Goal: Task Accomplishment & Management: Use online tool/utility

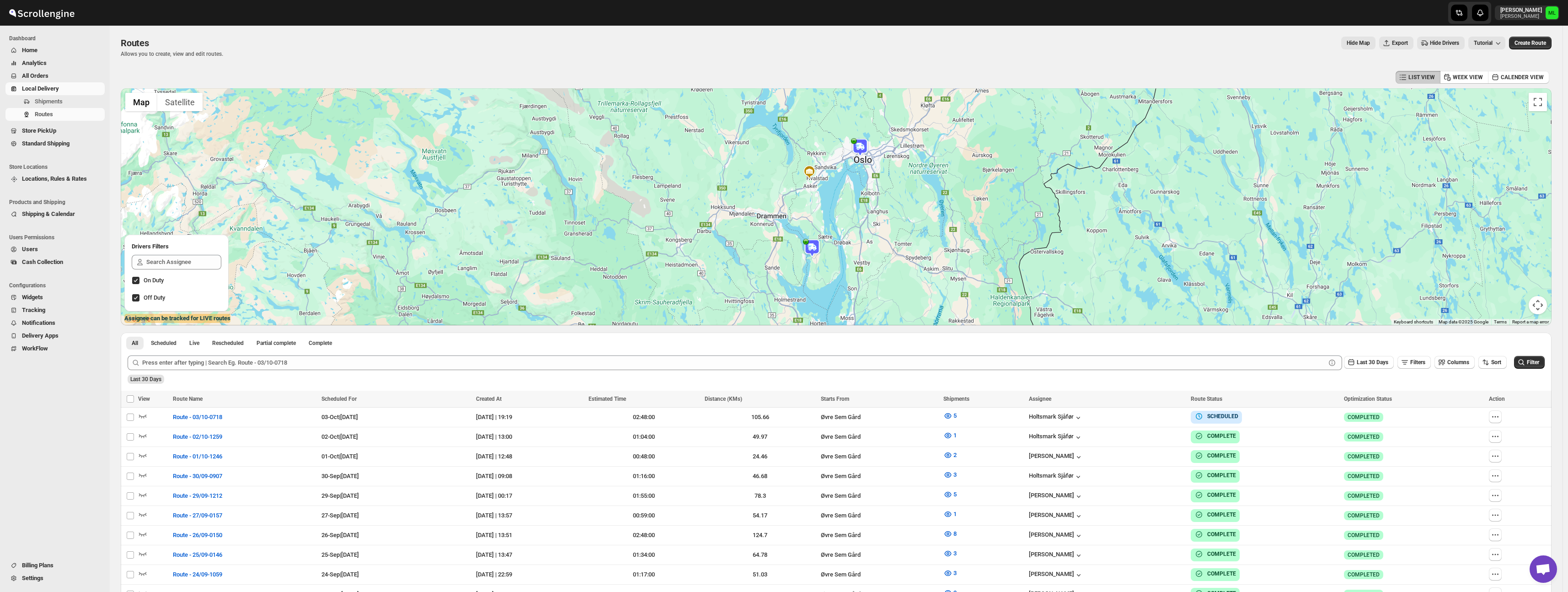
click at [61, 143] on span "Standard Shipping" at bounding box center [46, 143] width 48 height 7
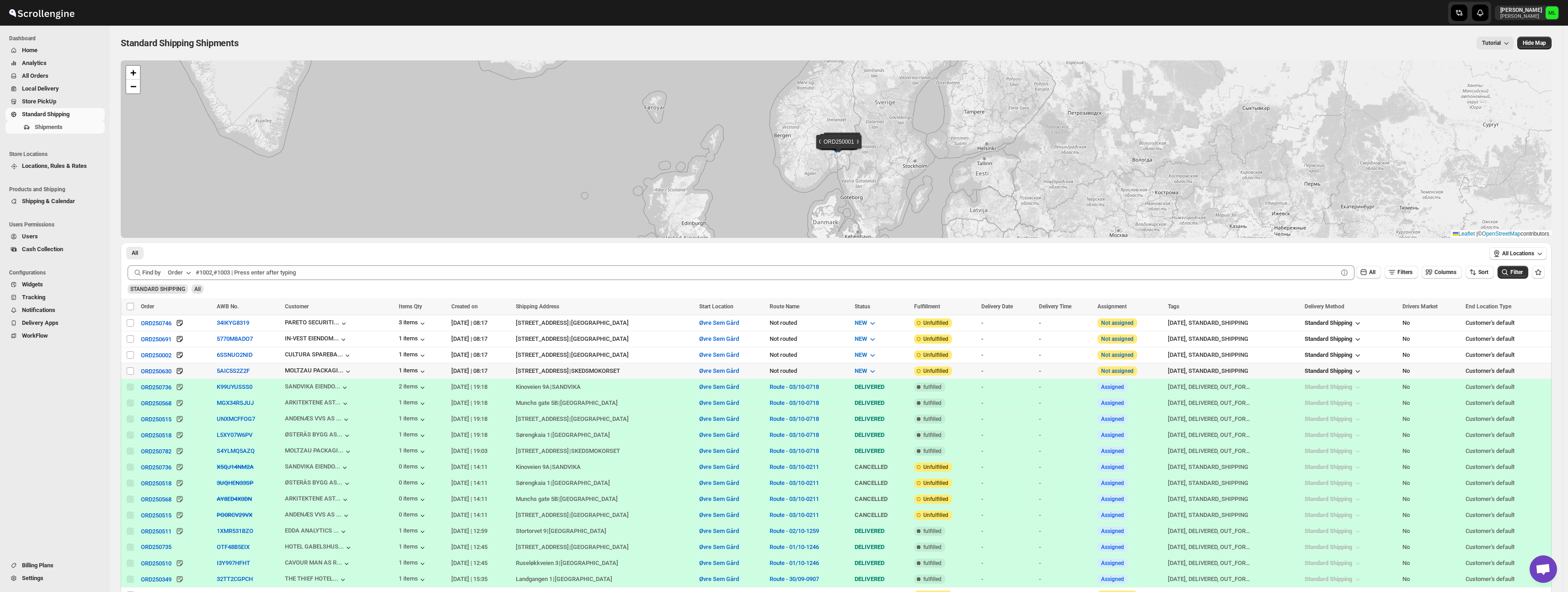
drag, startPoint x: 129, startPoint y: 370, endPoint x: 131, endPoint y: 364, distance: 6.3
click at [129, 370] on input "Select shipment" at bounding box center [130, 371] width 7 height 7
checkbox input "true"
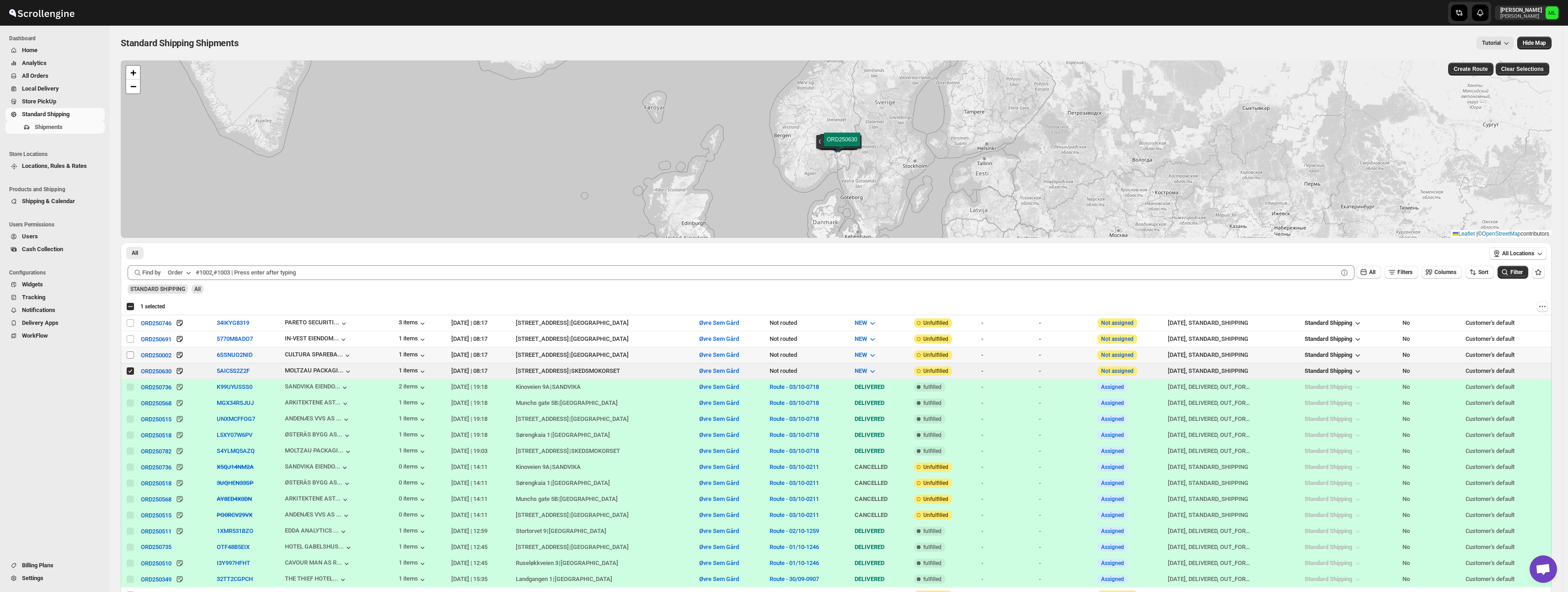
click at [131, 355] on input "Select shipment" at bounding box center [130, 355] width 7 height 7
checkbox input "true"
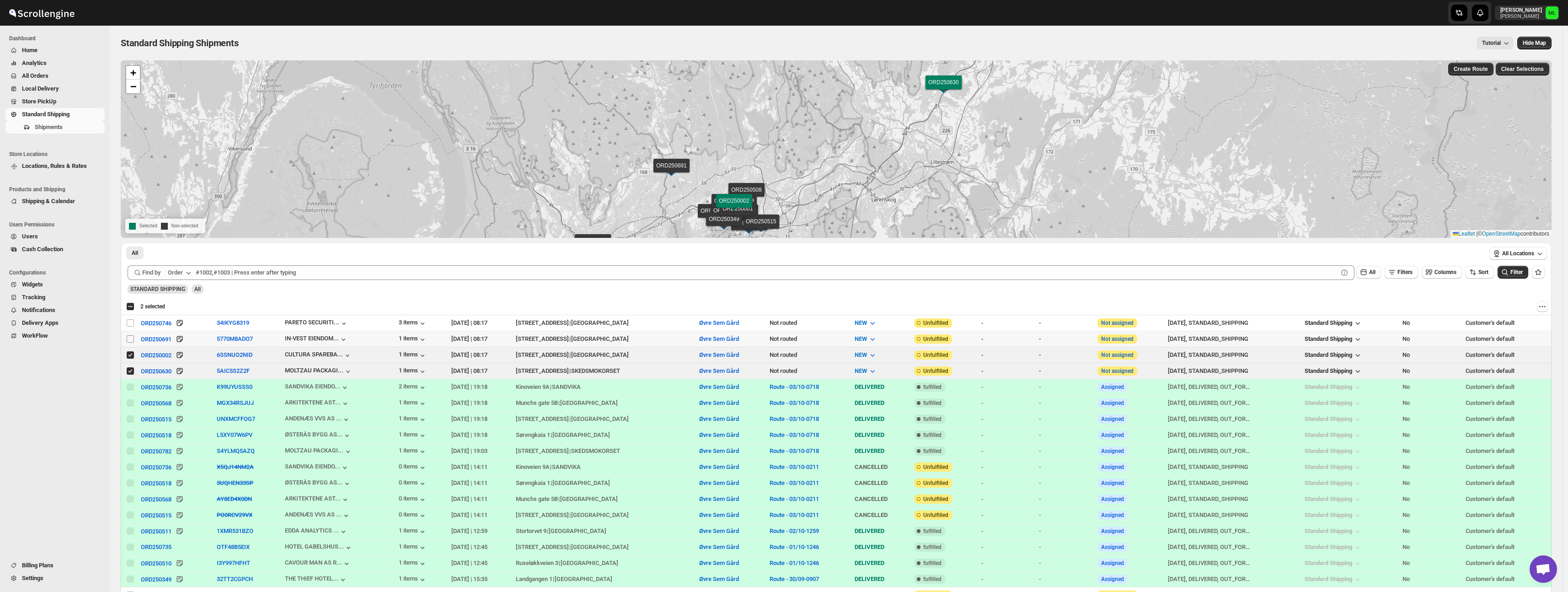
click at [132, 340] on input "Select shipment" at bounding box center [130, 339] width 7 height 7
checkbox input "true"
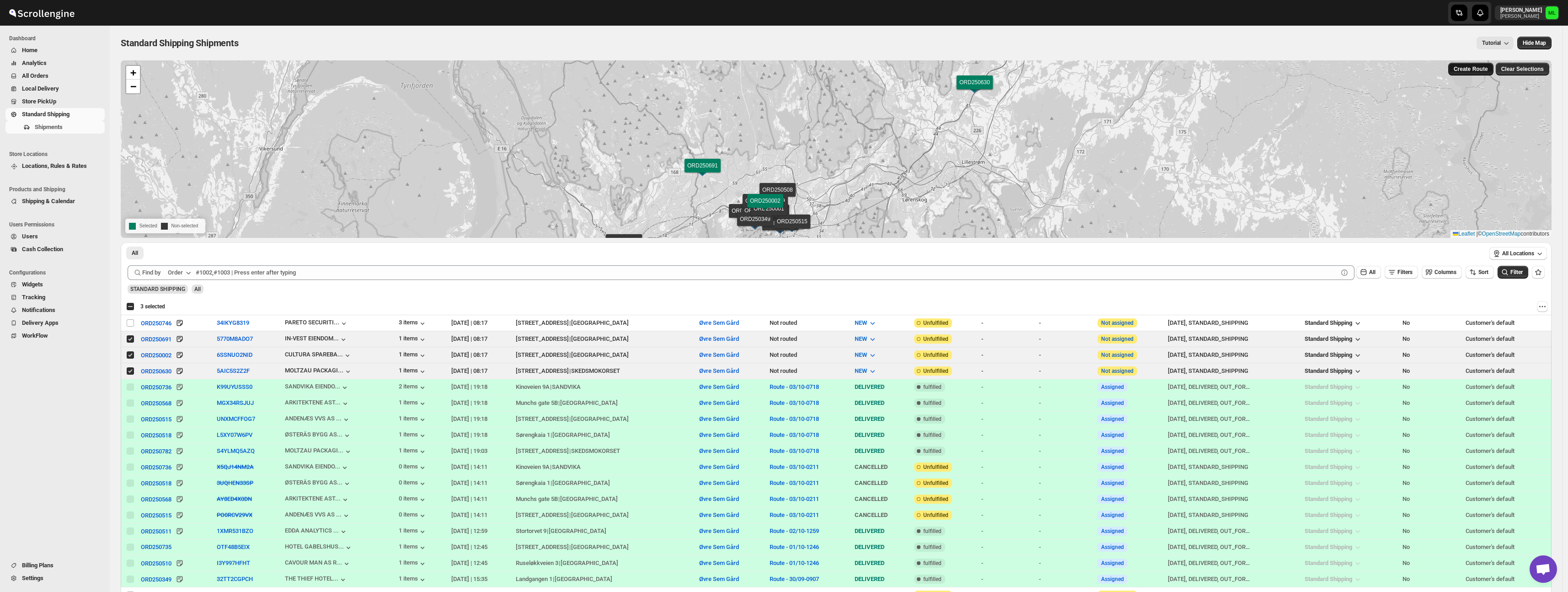
click at [1470, 75] on button "Create Route" at bounding box center [1471, 68] width 45 height 13
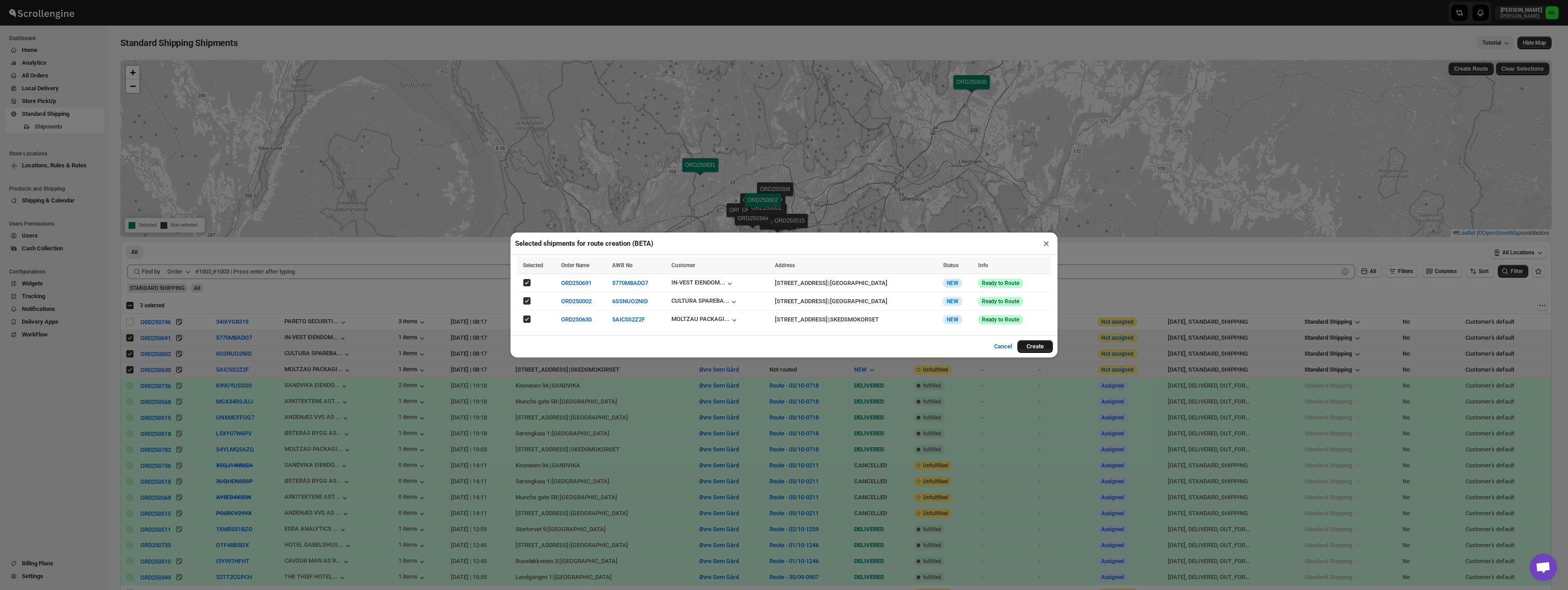
click at [1032, 346] on button "Create" at bounding box center [1035, 346] width 36 height 13
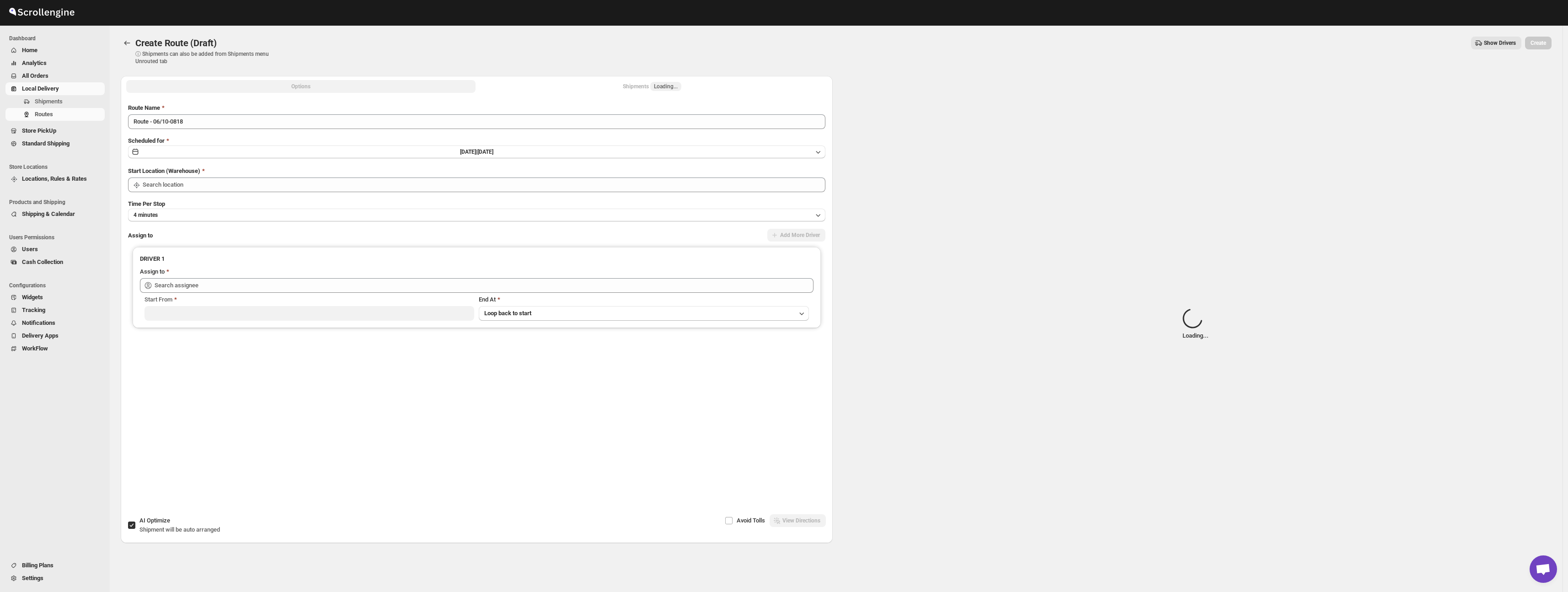
type input "Øvre Sem Gård"
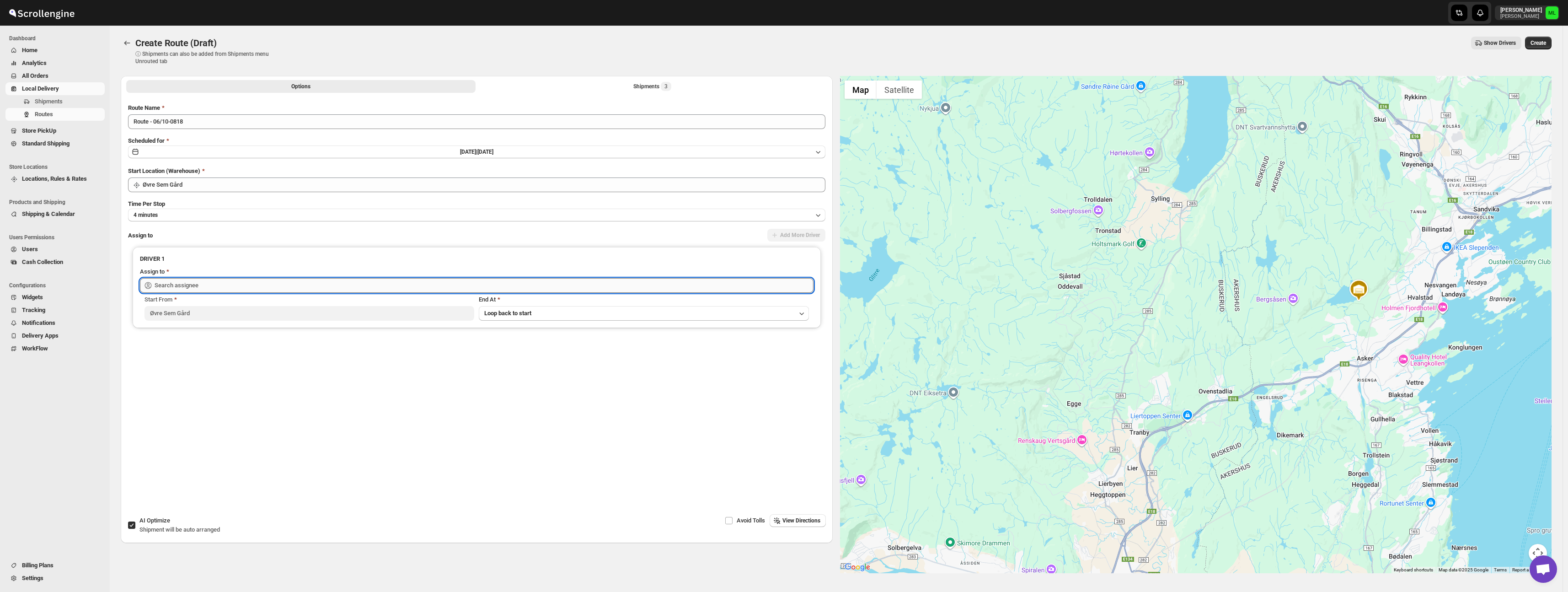
click at [197, 291] on input "text" at bounding box center [484, 286] width 659 height 15
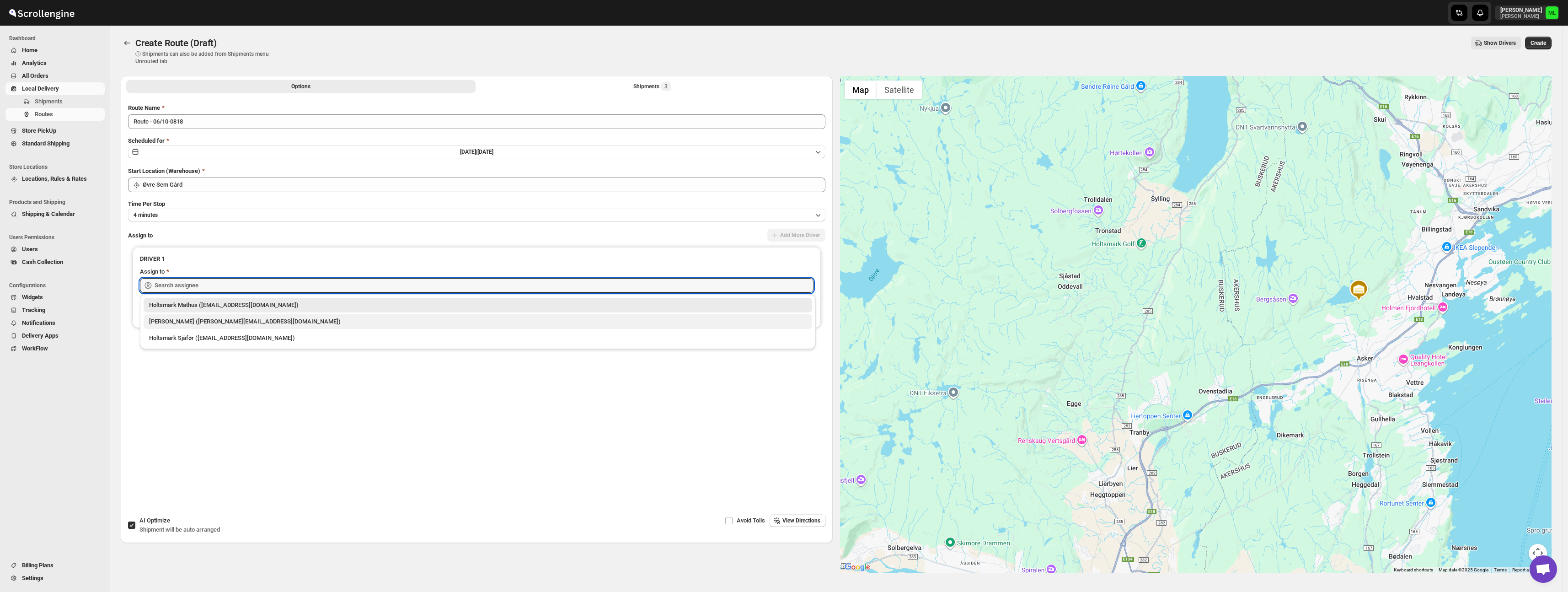
click at [201, 321] on div "[PERSON_NAME] ([PERSON_NAME][EMAIL_ADDRESS][DOMAIN_NAME])" at bounding box center [478, 321] width 657 height 9
type input "[PERSON_NAME] ([PERSON_NAME][EMAIL_ADDRESS][DOMAIN_NAME])"
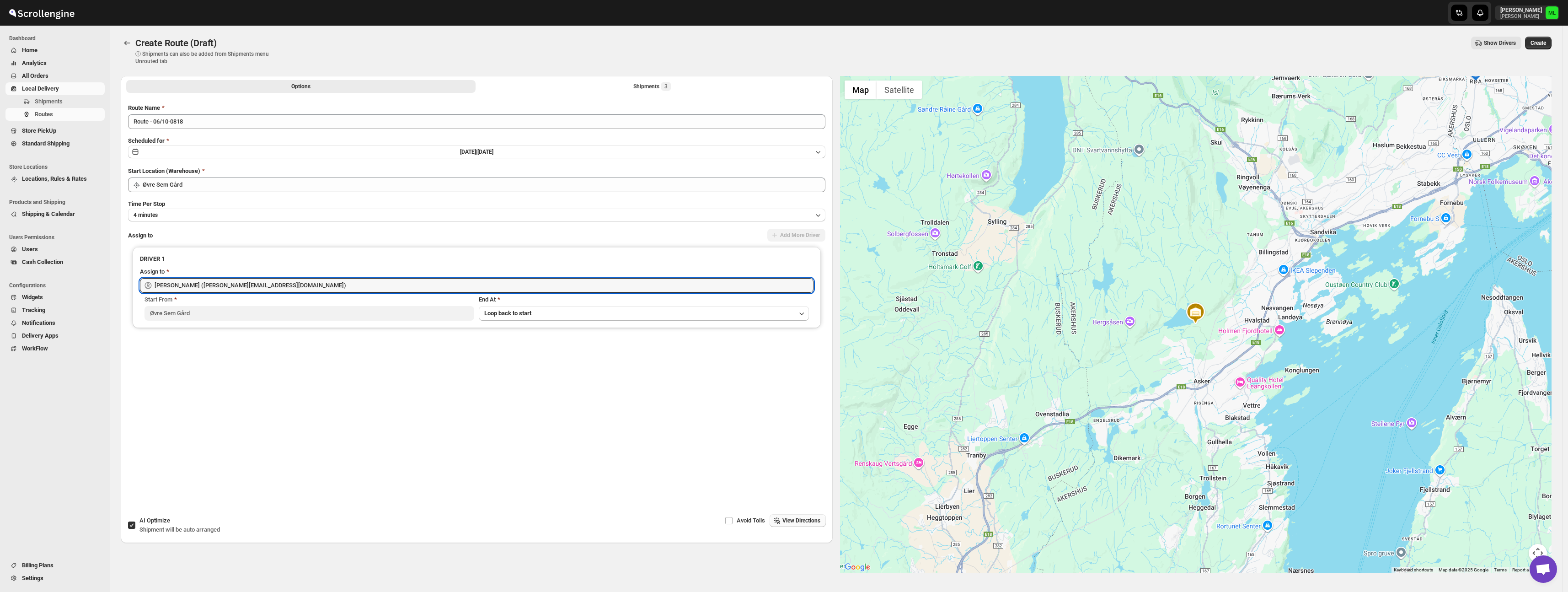
click at [787, 521] on span "View Directions" at bounding box center [801, 521] width 38 height 7
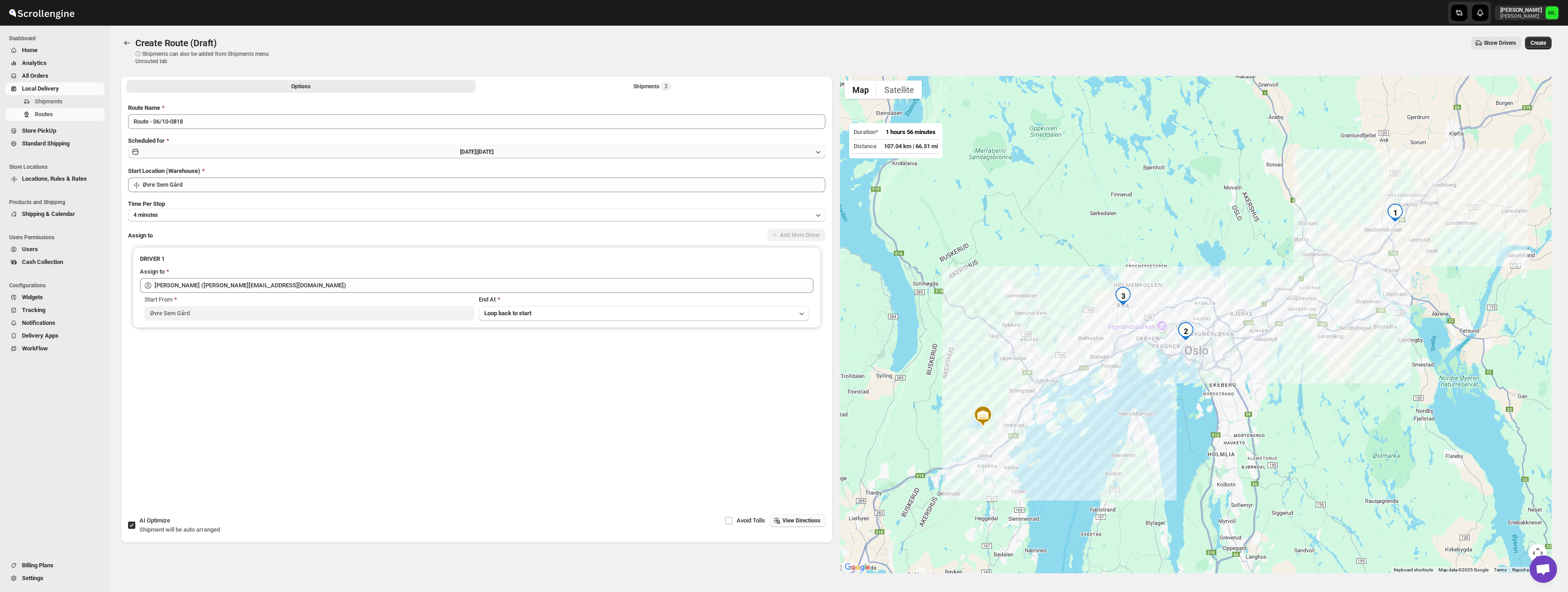
scroll to position [3, 0]
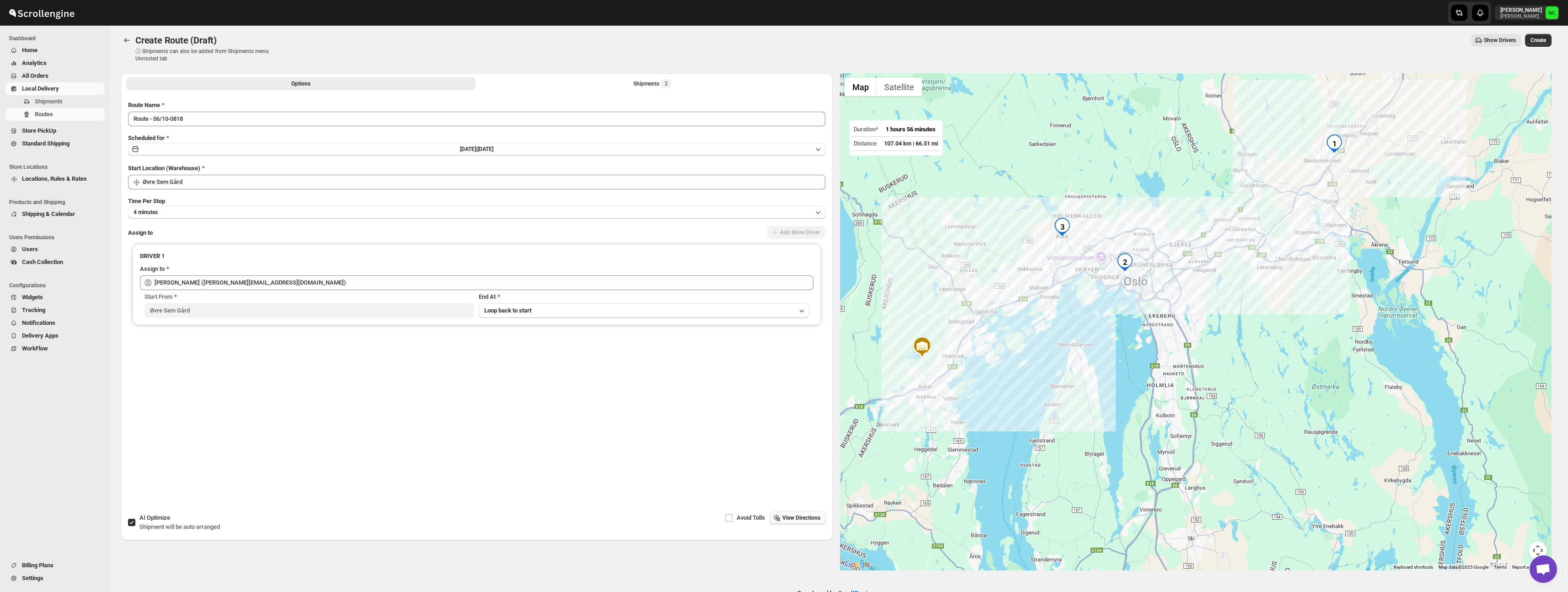
drag, startPoint x: 1439, startPoint y: 187, endPoint x: 1111, endPoint y: 190, distance: 328.0
click at [1110, 190] on div at bounding box center [1196, 321] width 712 height 498
click at [1538, 39] on span "Create" at bounding box center [1538, 40] width 16 height 7
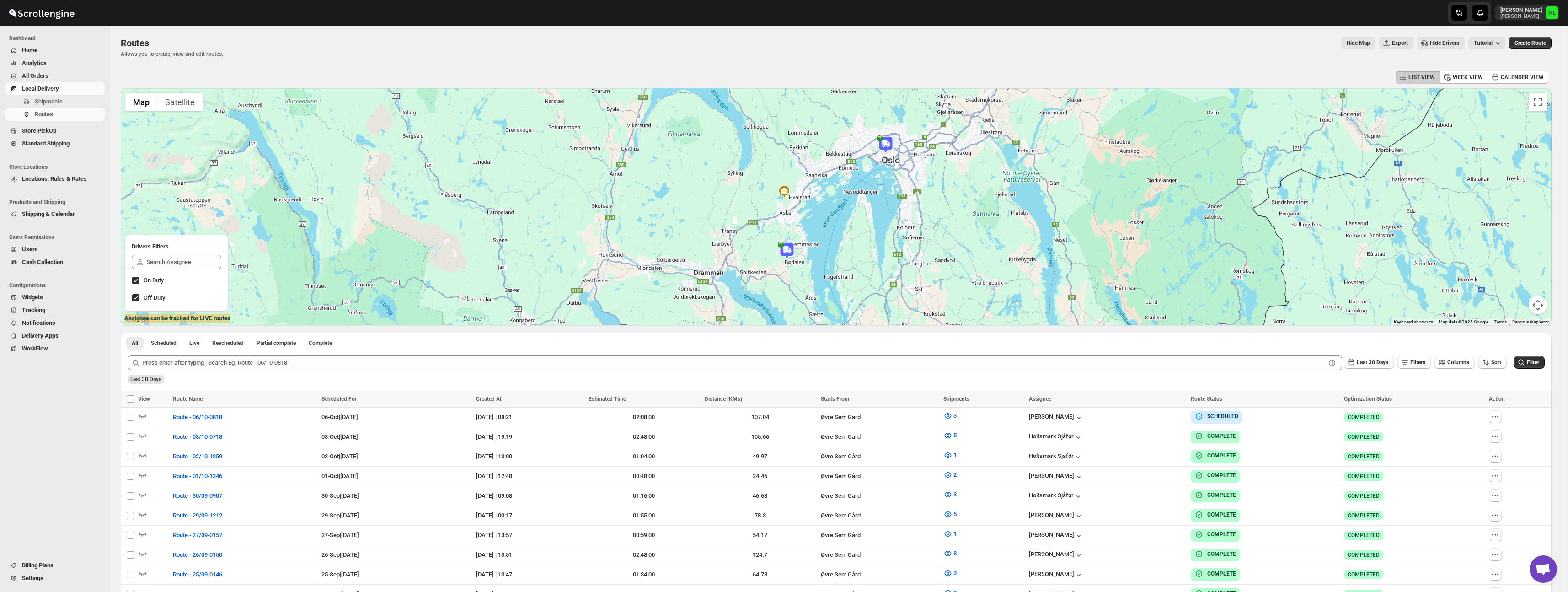
scroll to position [3, 0]
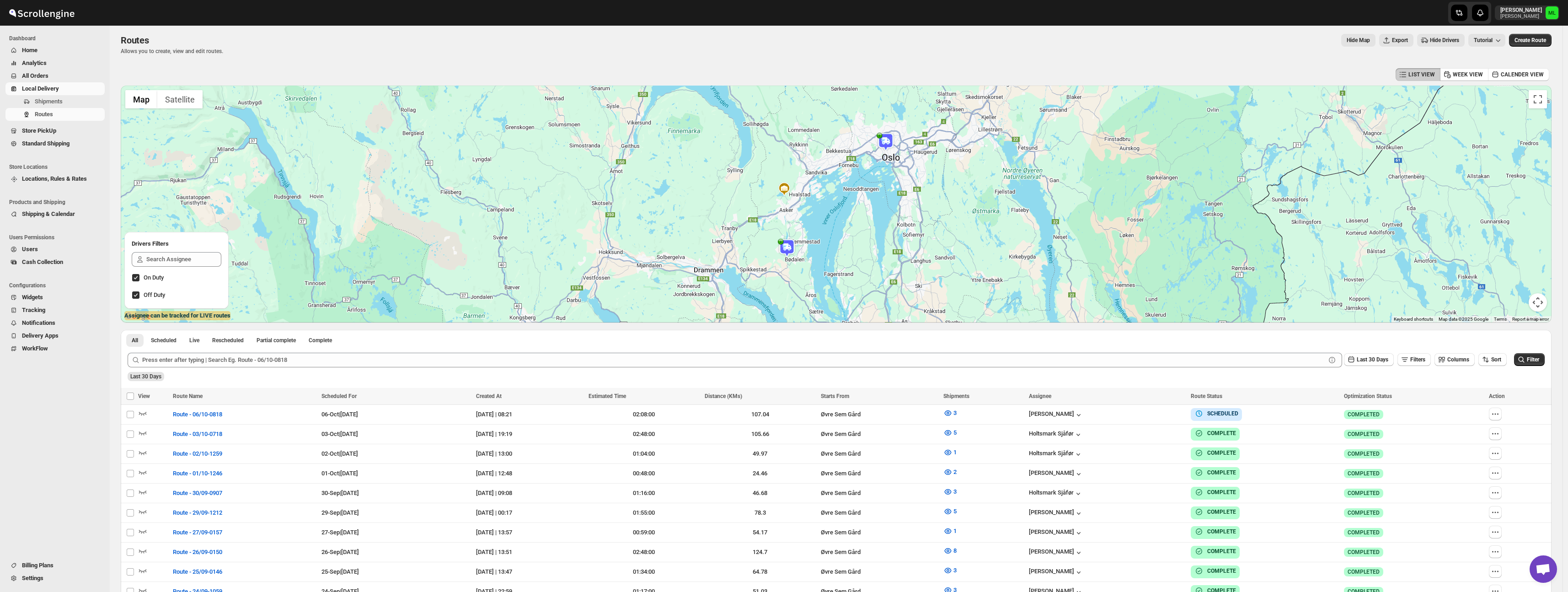
click at [58, 142] on span "Standard Shipping" at bounding box center [46, 143] width 48 height 7
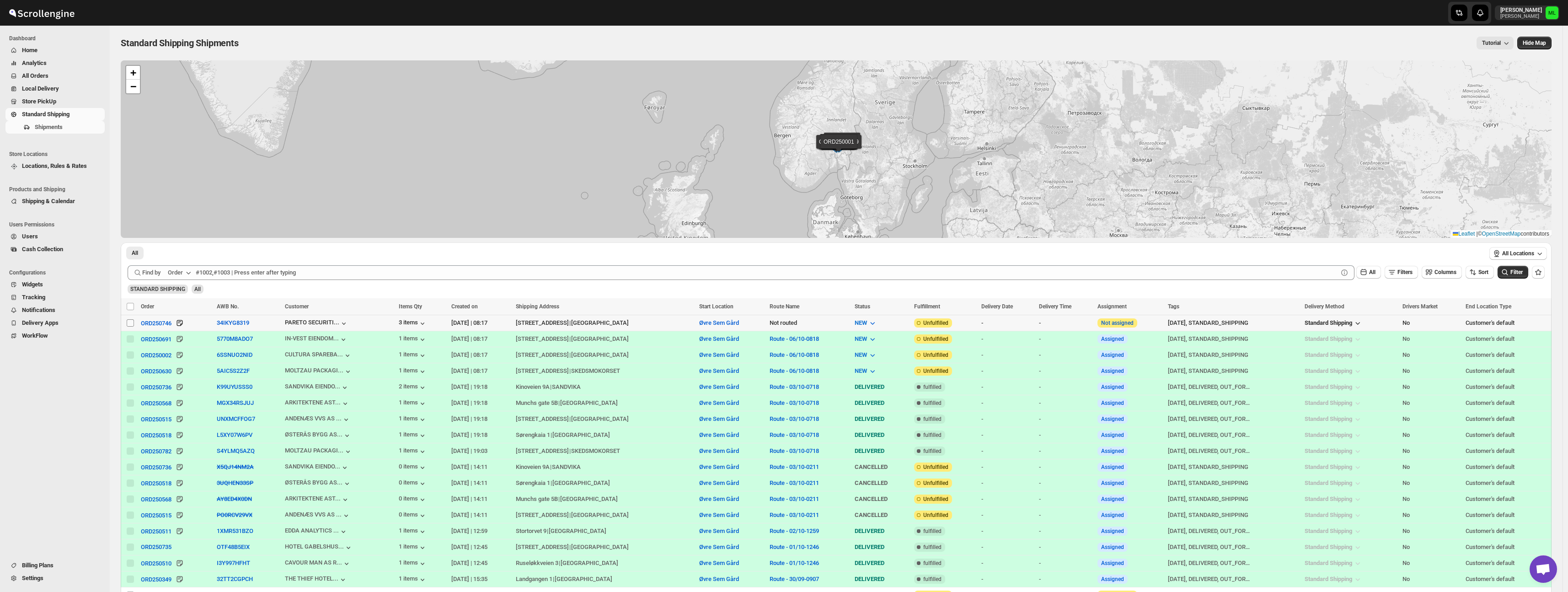
click at [132, 323] on input "Select shipment" at bounding box center [130, 323] width 7 height 7
checkbox input "true"
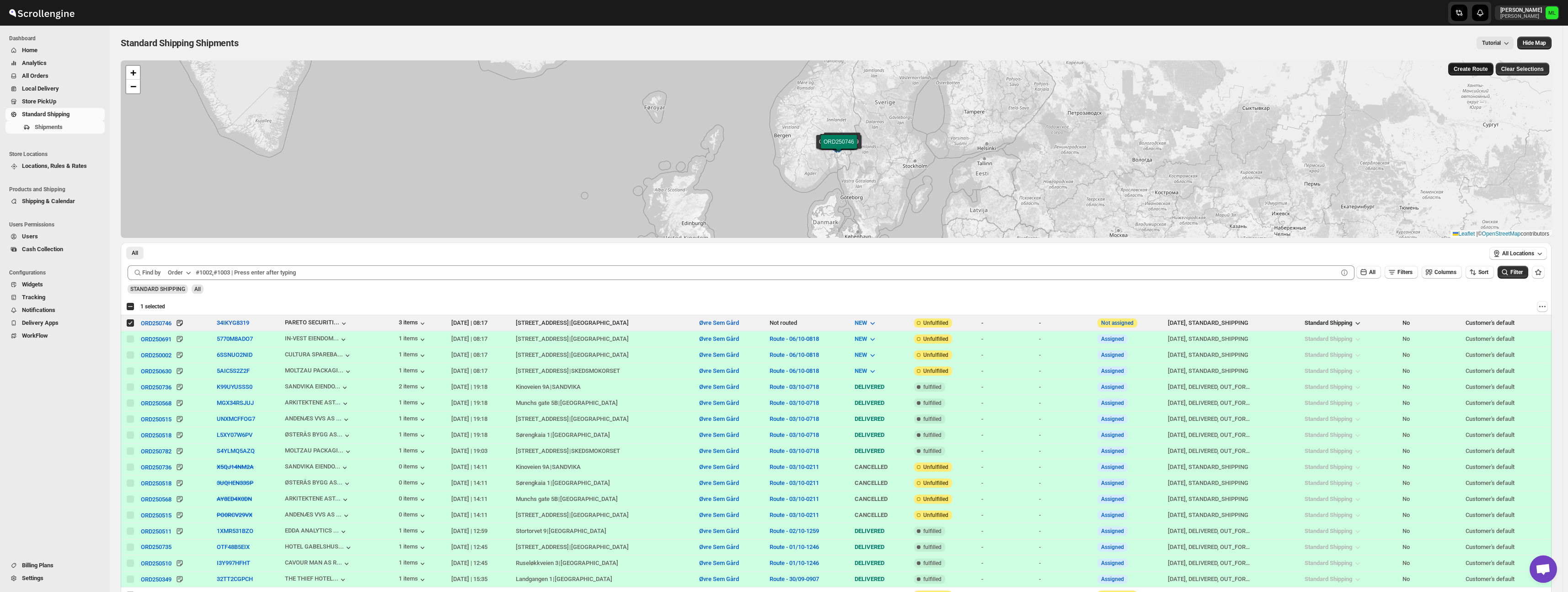
click at [1471, 66] on span "Create Route" at bounding box center [1471, 69] width 34 height 7
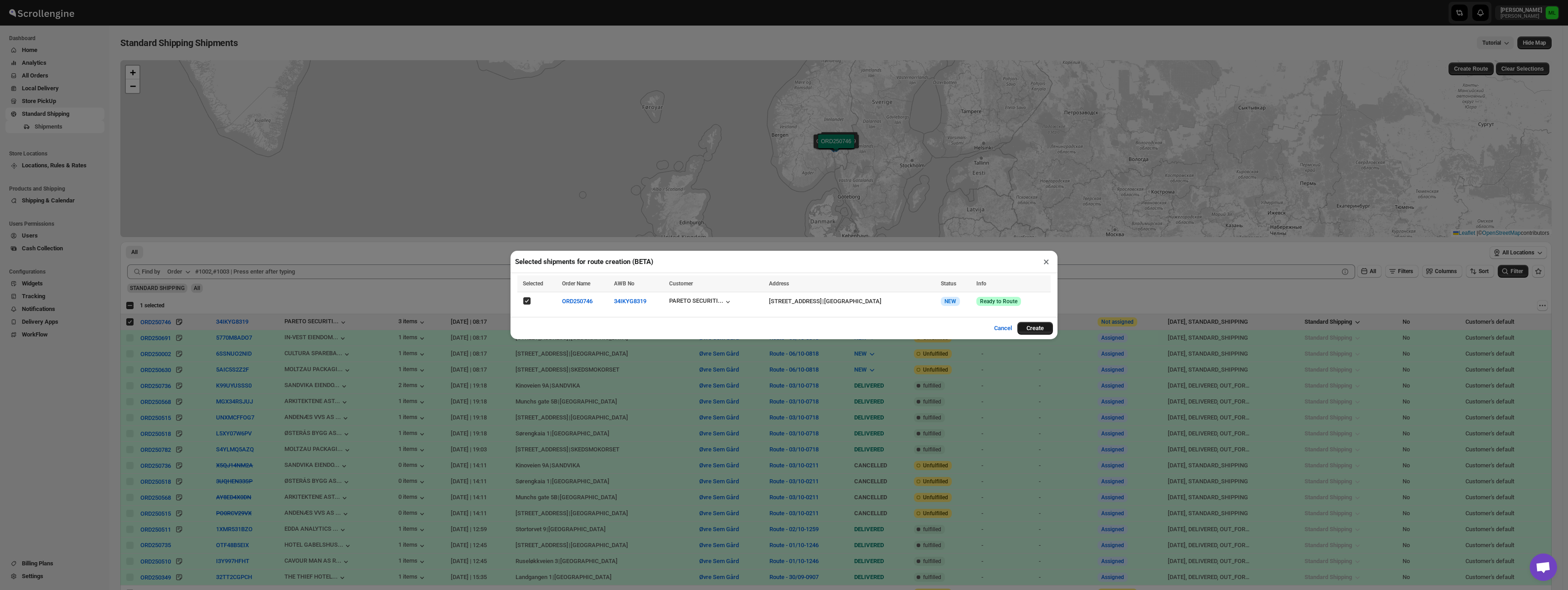
click at [1030, 330] on button "Create" at bounding box center [1035, 328] width 36 height 13
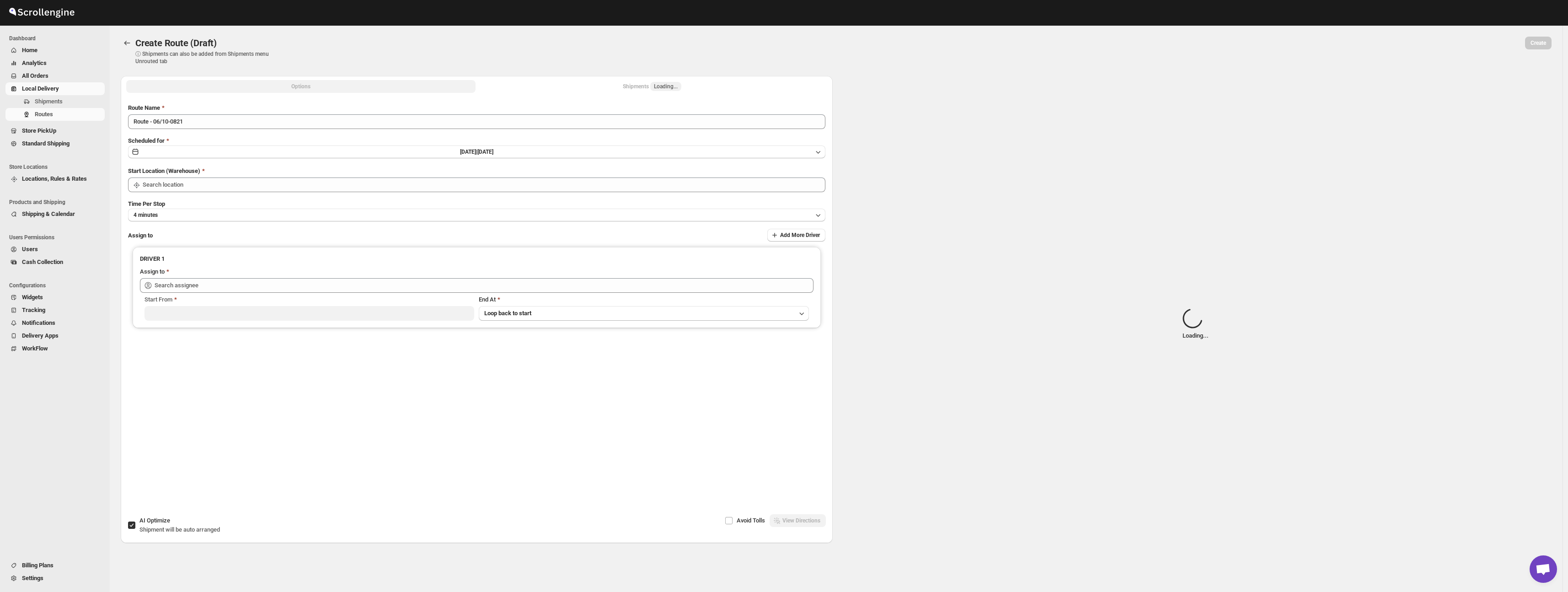
type input "Øvre Sem Gård"
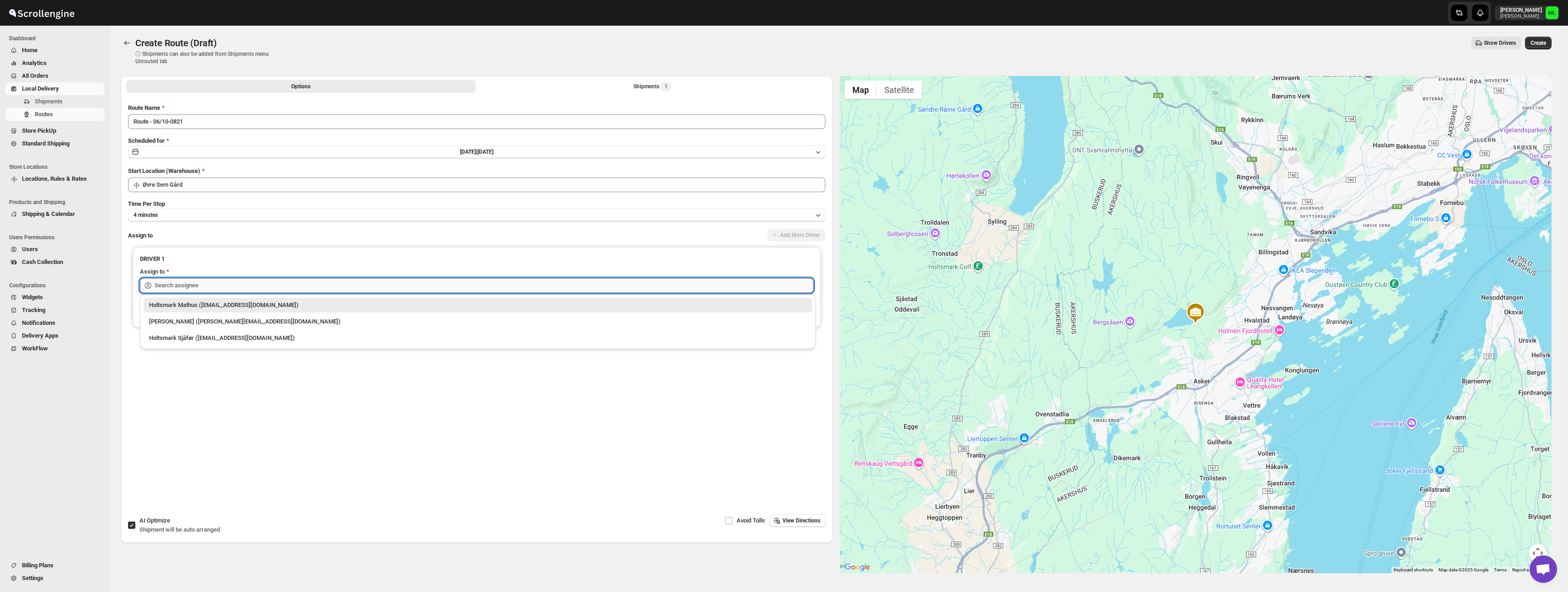
click at [223, 286] on input "text" at bounding box center [484, 286] width 659 height 15
click at [220, 322] on div "[PERSON_NAME] ([PERSON_NAME][EMAIL_ADDRESS][DOMAIN_NAME])" at bounding box center [478, 321] width 657 height 9
type input "[PERSON_NAME] ([PERSON_NAME][EMAIL_ADDRESS][DOMAIN_NAME])"
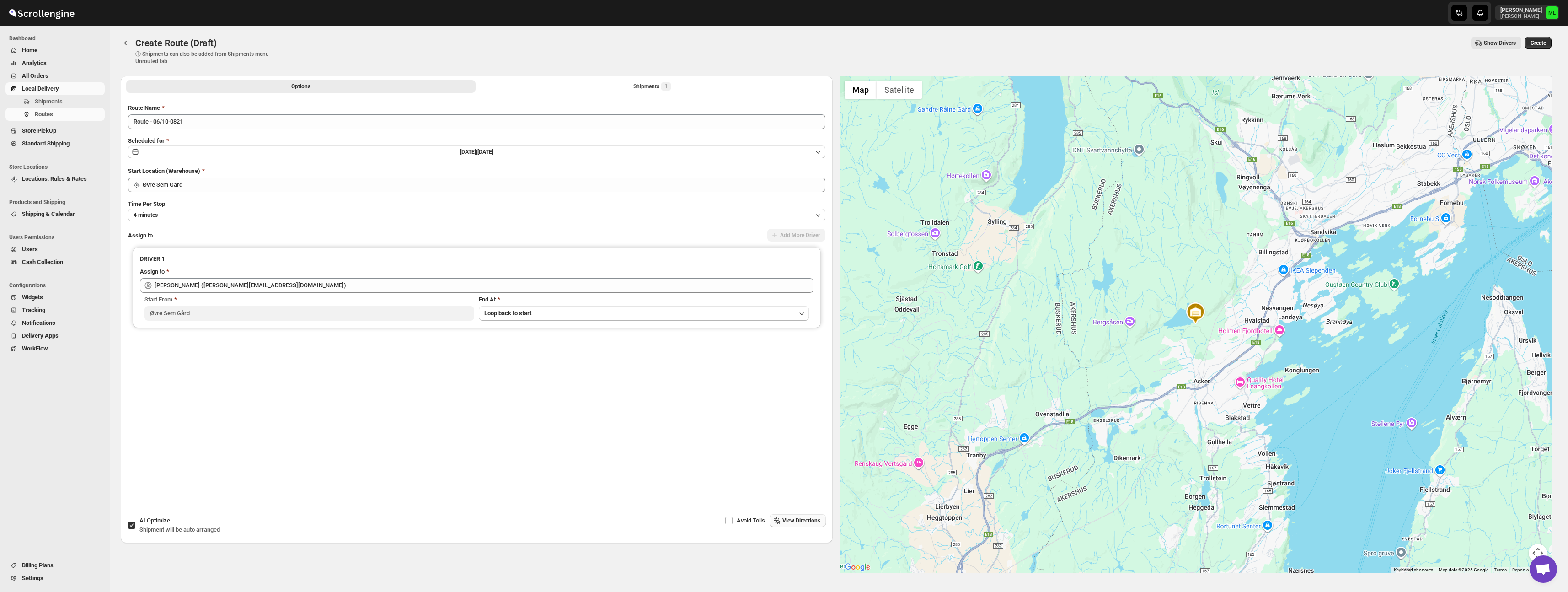
click at [784, 519] on span "View Directions" at bounding box center [801, 521] width 38 height 7
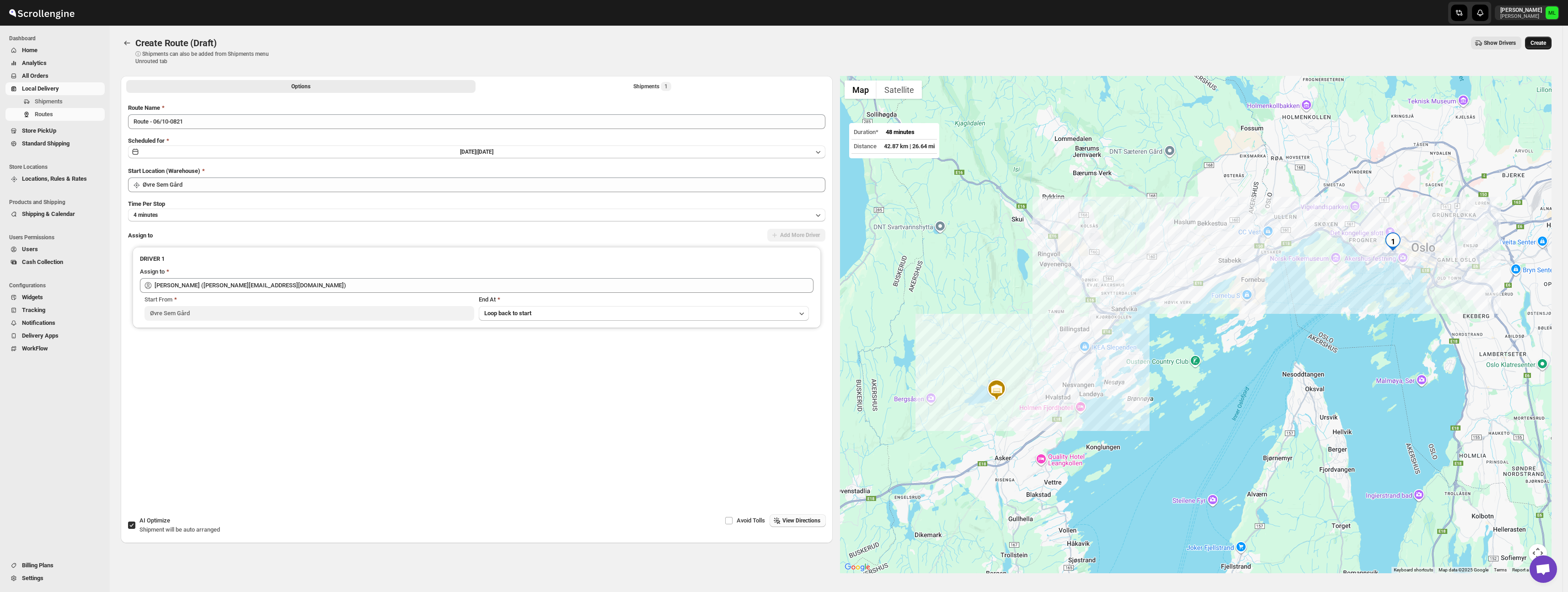
click at [1539, 46] on span "Create" at bounding box center [1538, 43] width 16 height 7
